Goal: Information Seeking & Learning: Find specific fact

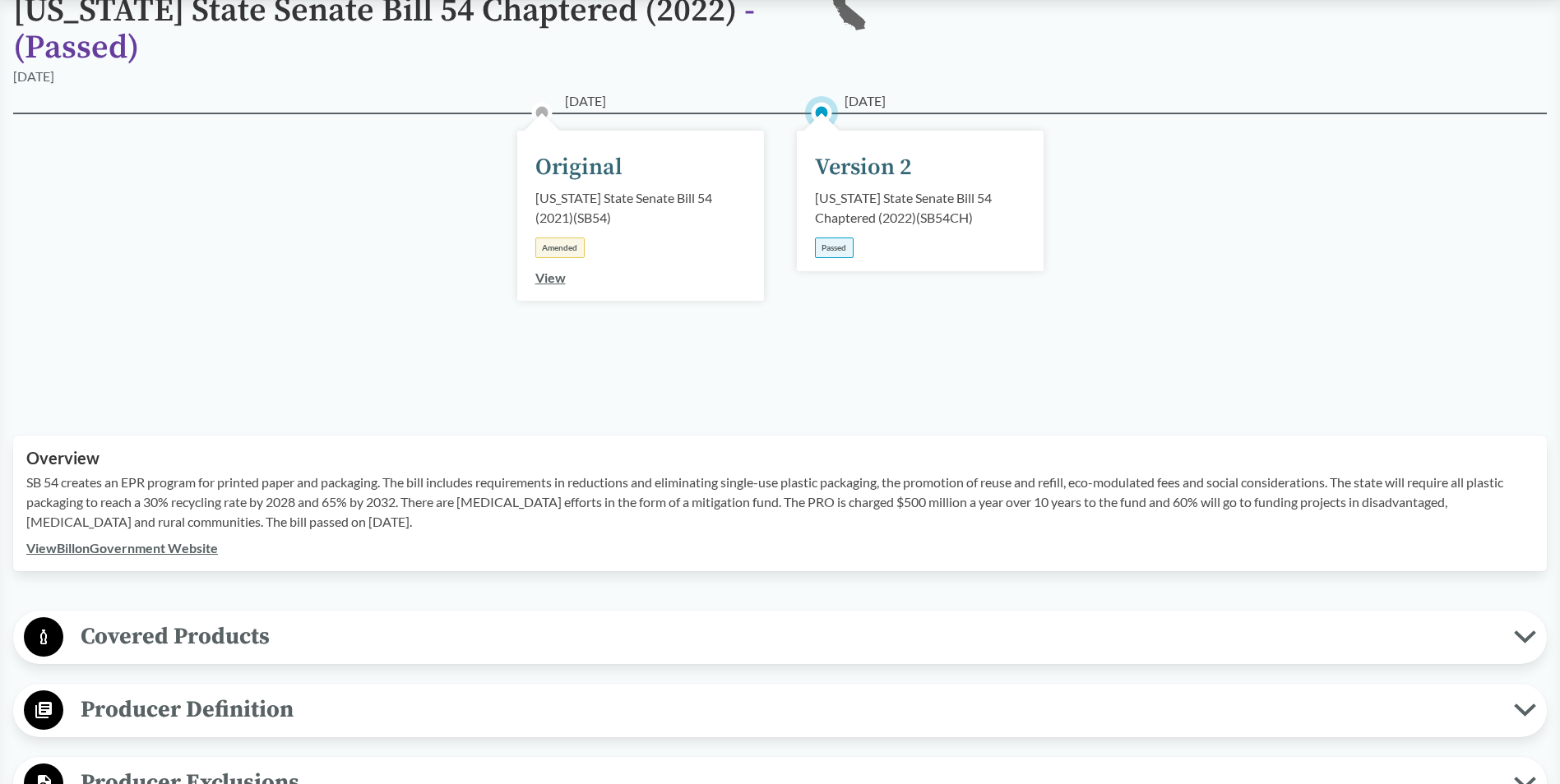
scroll to position [82, 0]
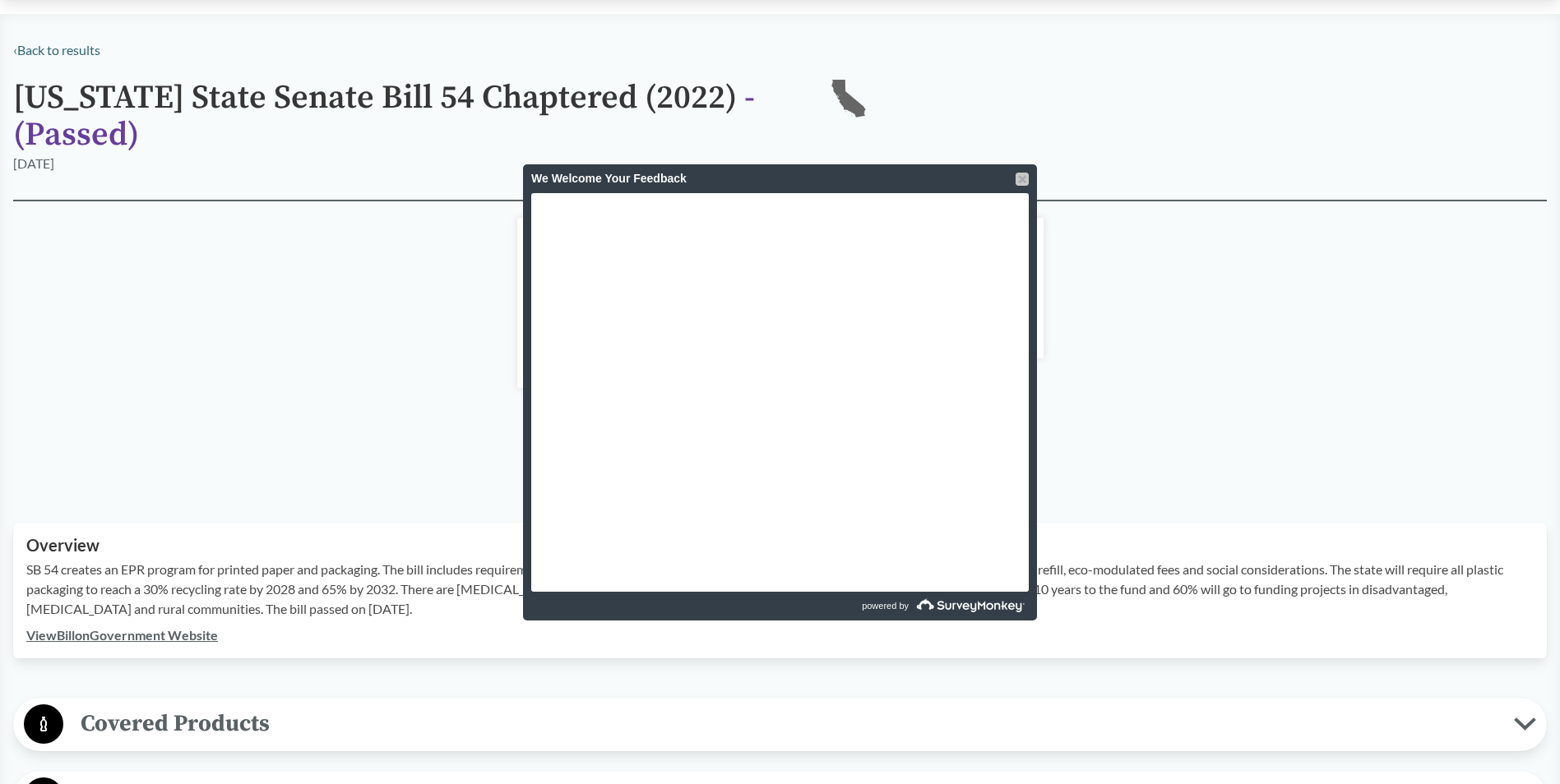
click at [1025, 175] on div at bounding box center [1021, 179] width 13 height 13
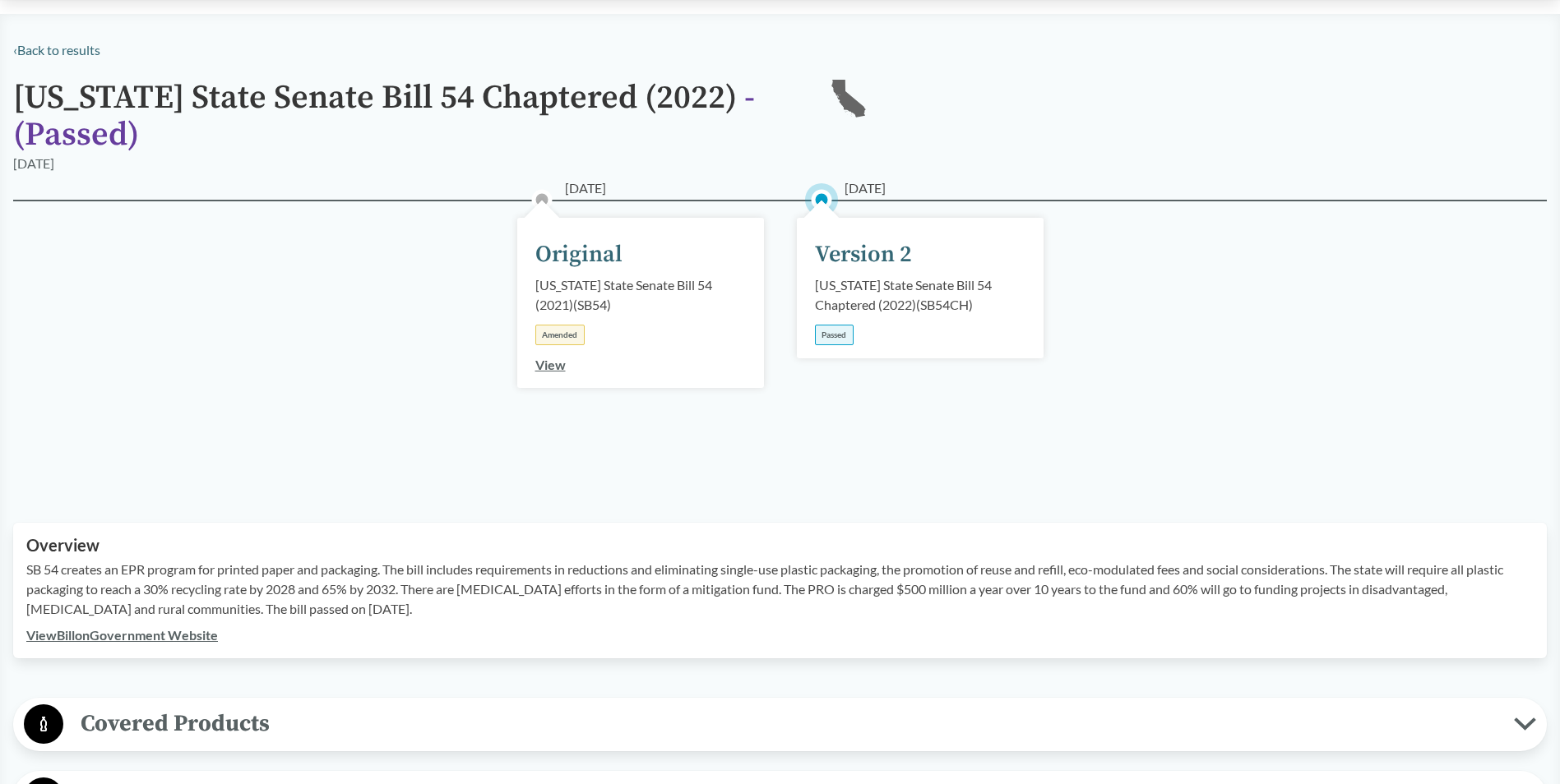
click at [852, 290] on div "California State Senate Bill 54 Chaptered (2022) ( SB54CH )" at bounding box center [920, 295] width 211 height 39
click at [842, 336] on div "Passed" at bounding box center [834, 335] width 39 height 21
click at [859, 264] on div "Version 2" at bounding box center [863, 255] width 97 height 34
drag, startPoint x: 815, startPoint y: 289, endPoint x: 918, endPoint y: 304, distance: 104.1
click at [918, 304] on div "06/30/2022 Version 2 California State Senate Bill 54 Chaptered (2022) ( SB54CH …" at bounding box center [920, 288] width 247 height 140
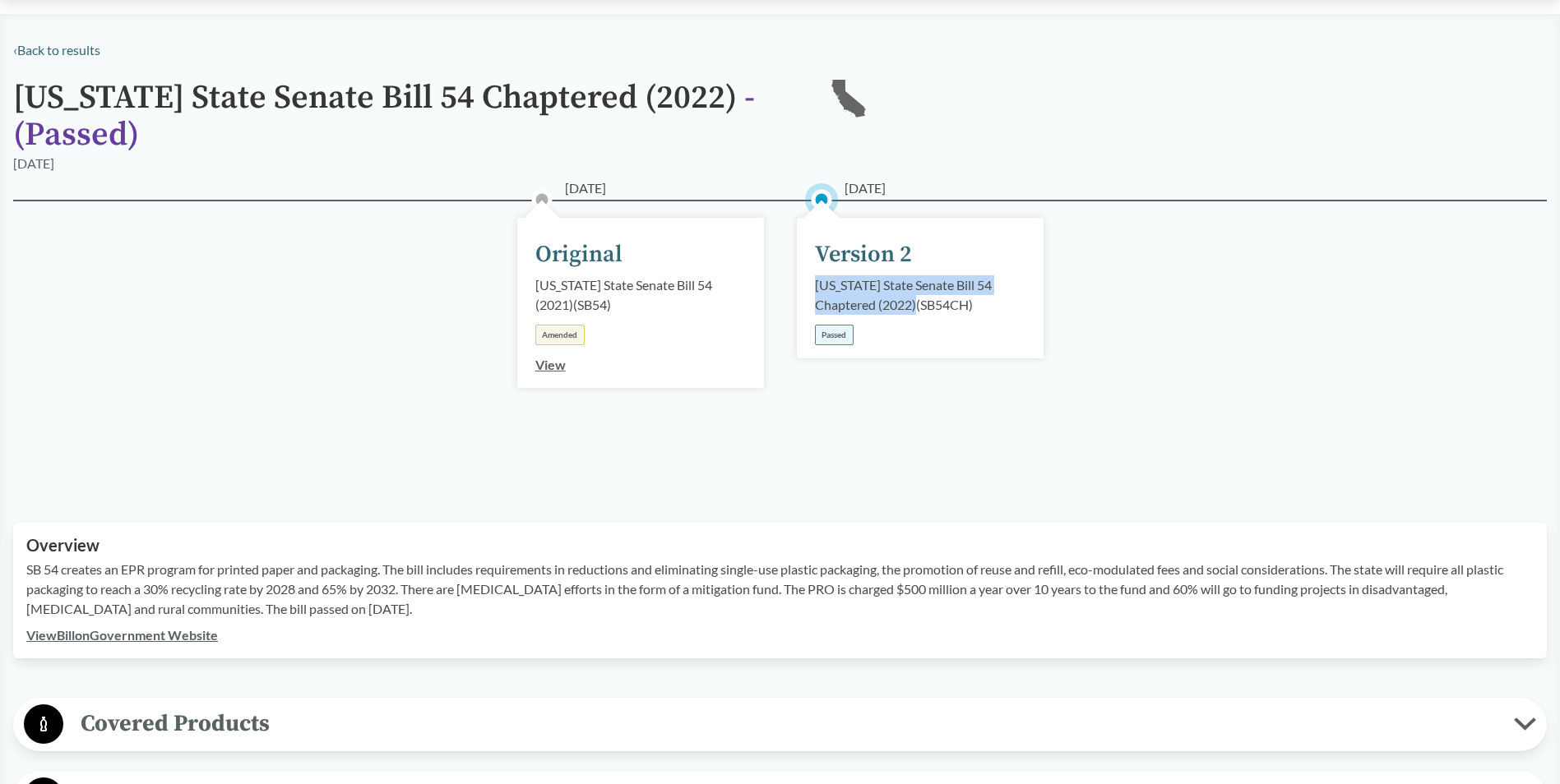
copy div "California State Senate Bill 54 Chaptered (2022)"
